Goal: Navigation & Orientation: Find specific page/section

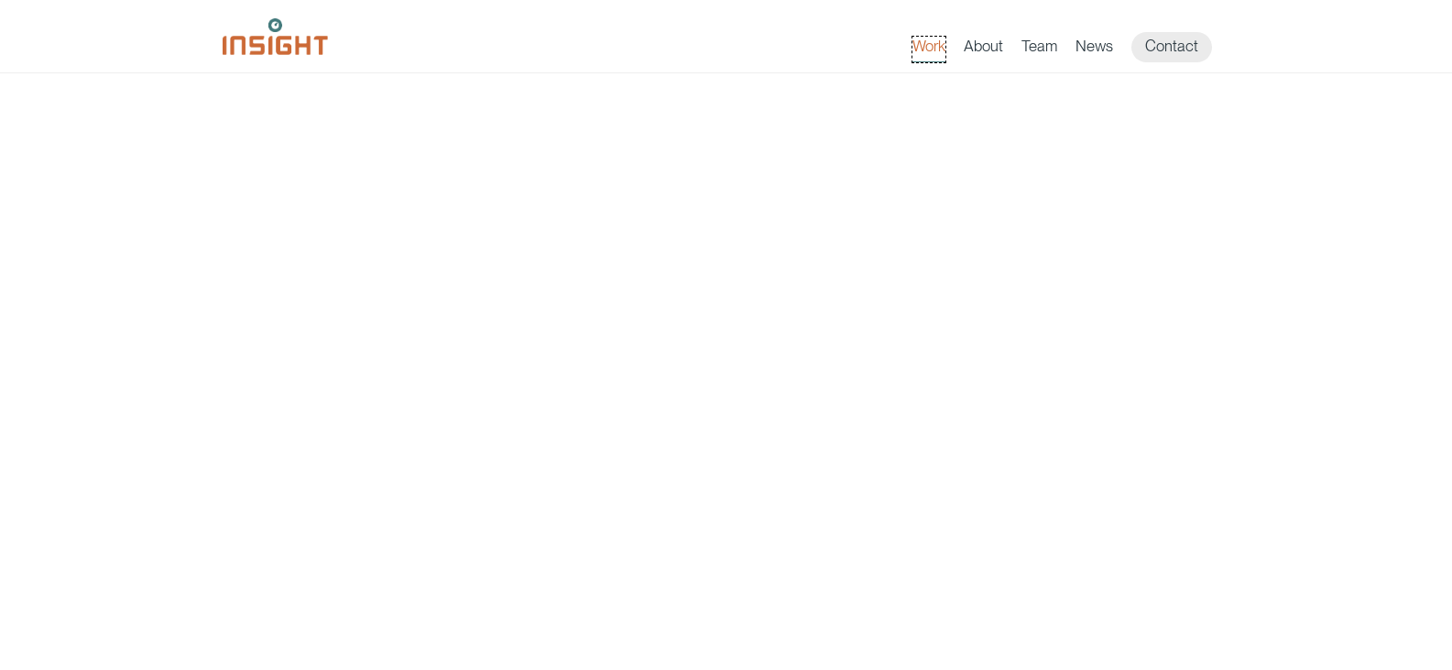
click at [914, 49] on link "Work" at bounding box center [929, 50] width 33 height 26
